Goal: Information Seeking & Learning: Learn about a topic

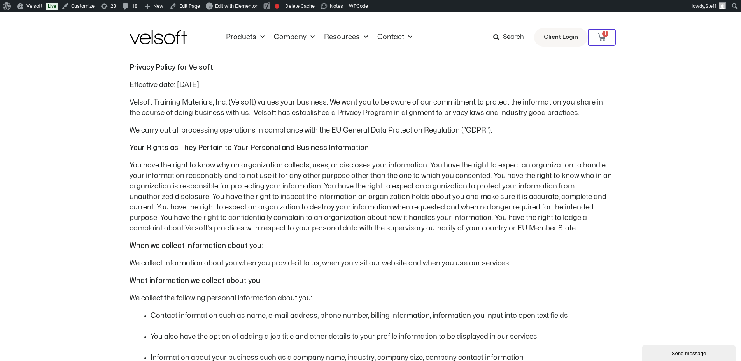
click at [392, 169] on p "You have the right to know why an organization collects, uses, or discloses you…" at bounding box center [371, 197] width 482 height 74
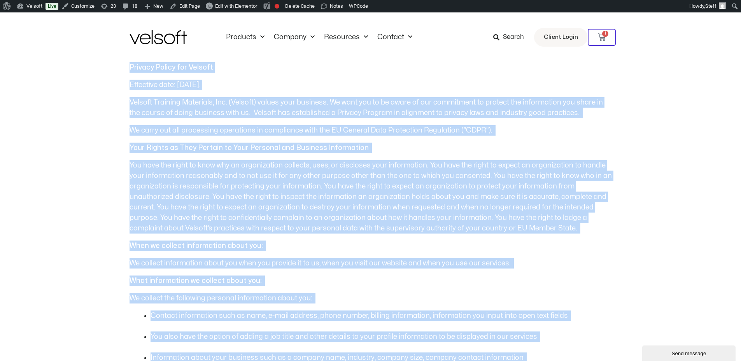
drag, startPoint x: 496, startPoint y: 232, endPoint x: 125, endPoint y: 67, distance: 405.6
copy div "Loremip Dolors ame Consect Adipiscin elit: Seddoeiu 8844. Tempori Utlabore Etdo…"
